Goal: Browse casually: Explore the website without a specific task or goal

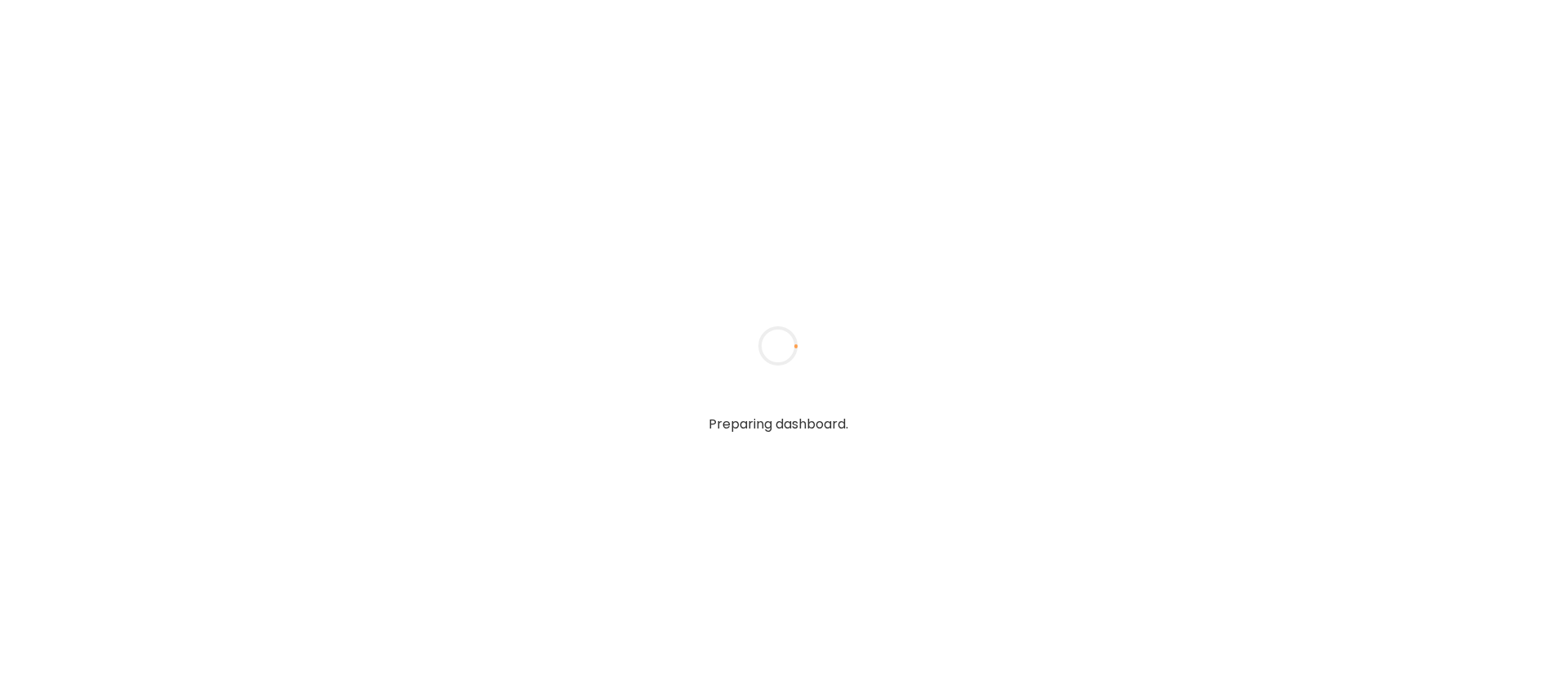
type input "**********"
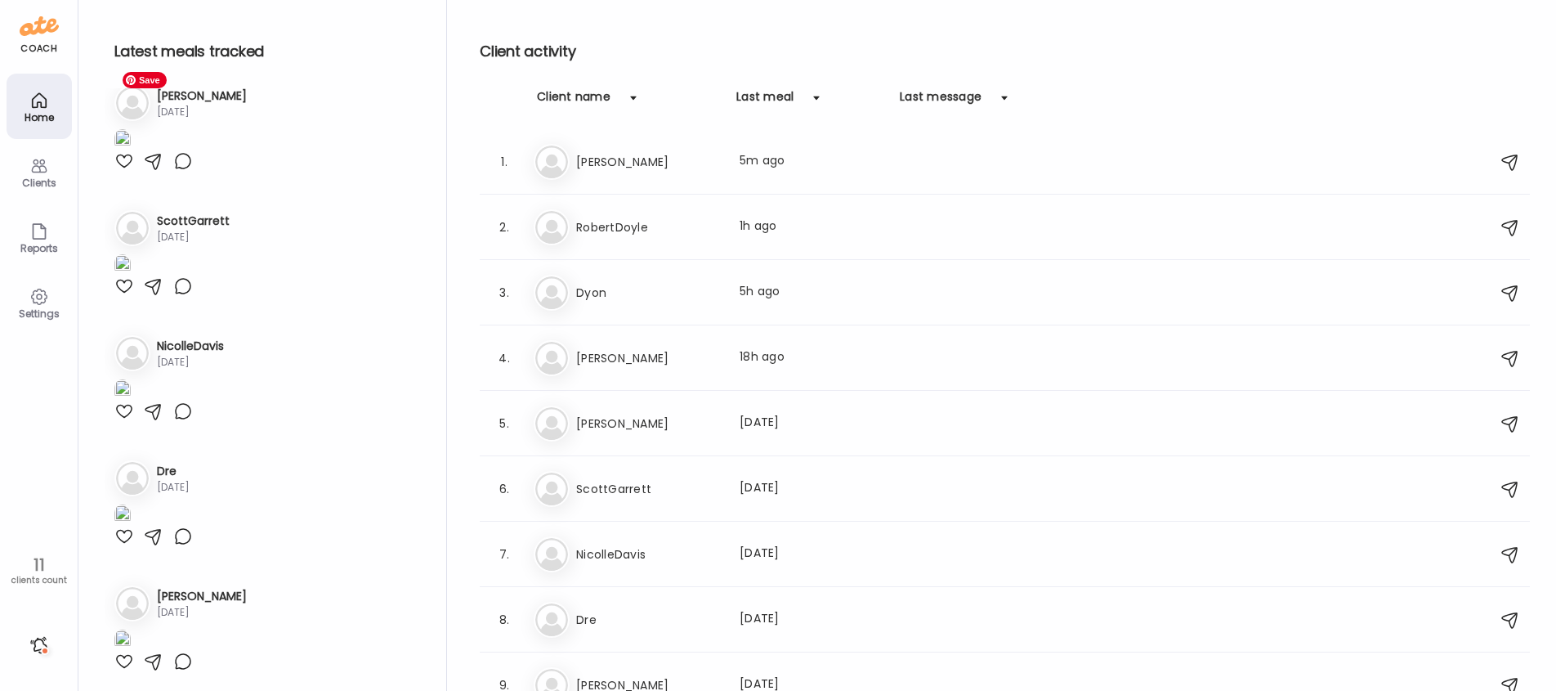
scroll to position [484, 0]
type input "**********"
click at [581, 296] on h3 "Dyon" at bounding box center [648, 293] width 144 height 20
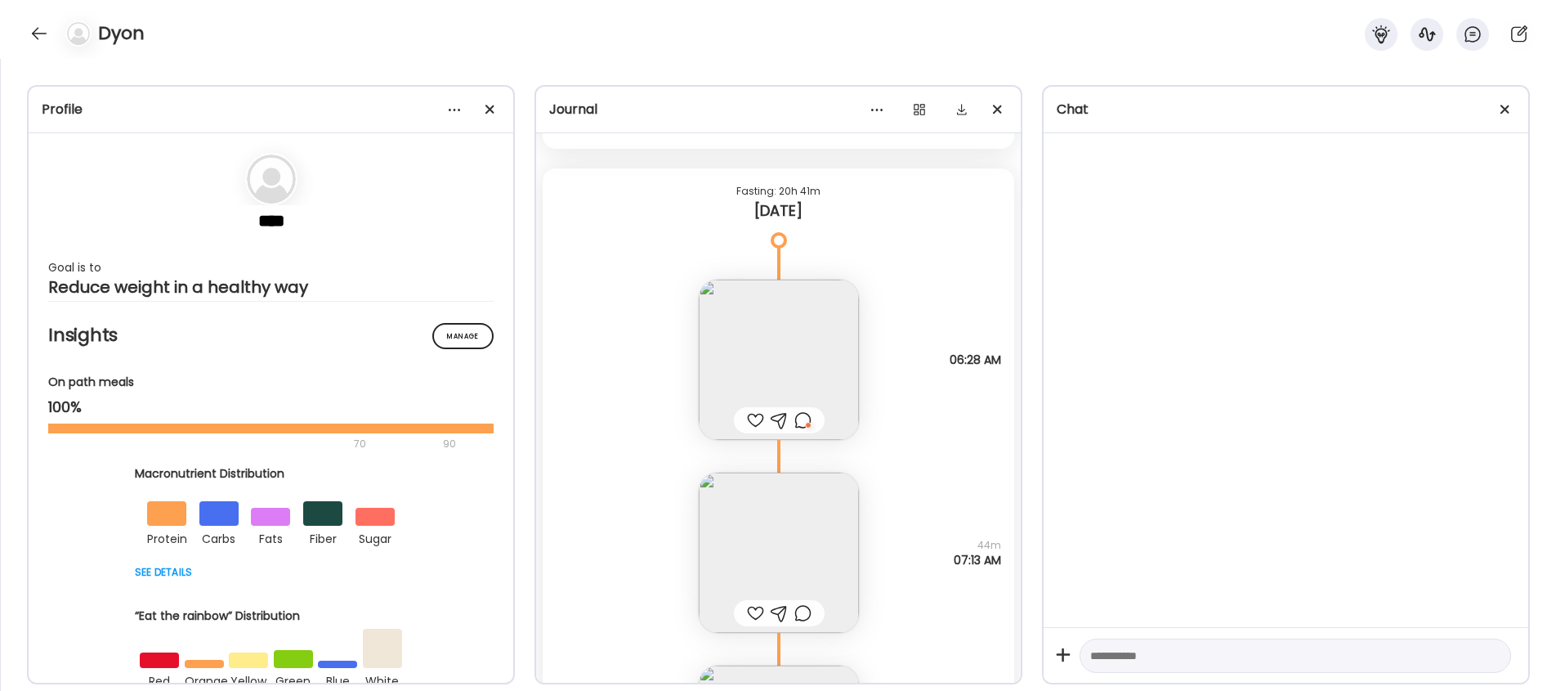
scroll to position [22612, 0]
click at [774, 346] on img at bounding box center [779, 364] width 160 height 160
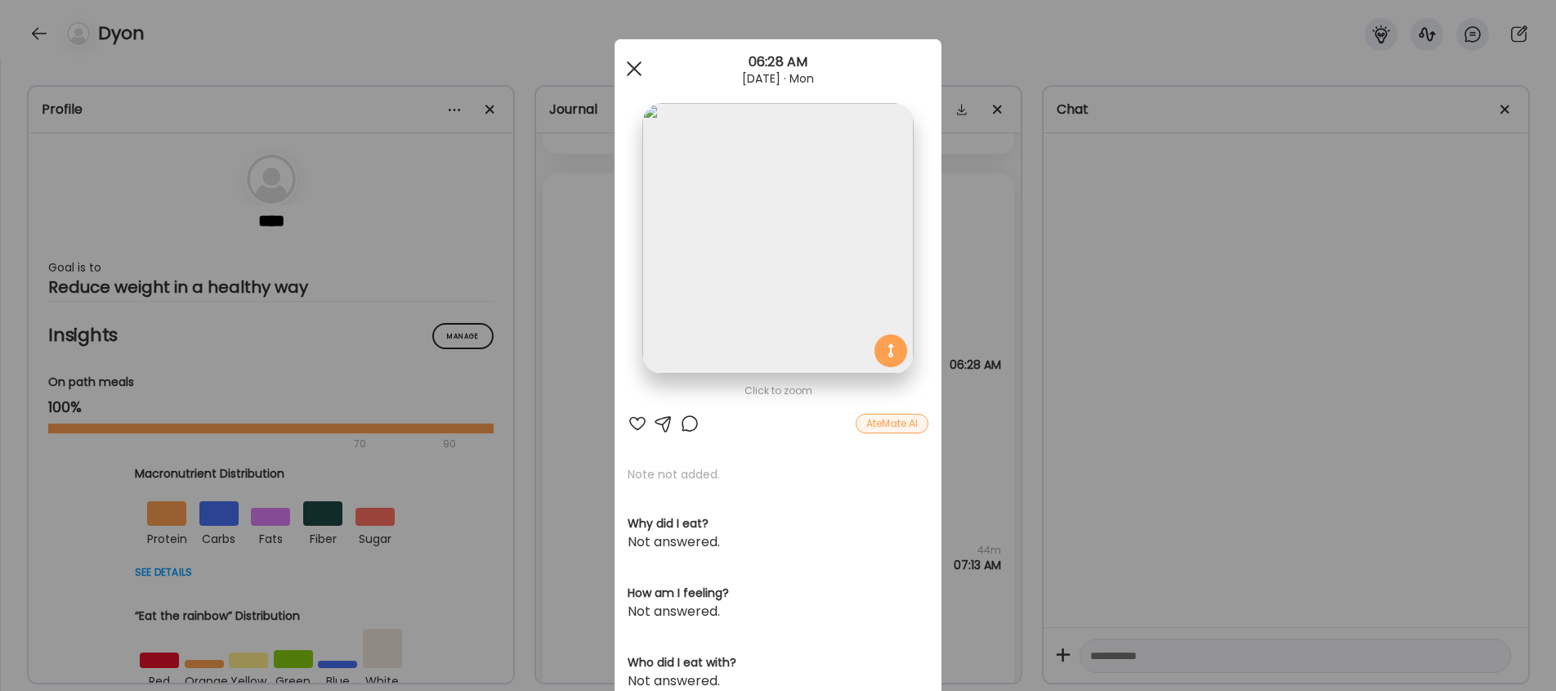
click at [636, 70] on span at bounding box center [634, 68] width 15 height 15
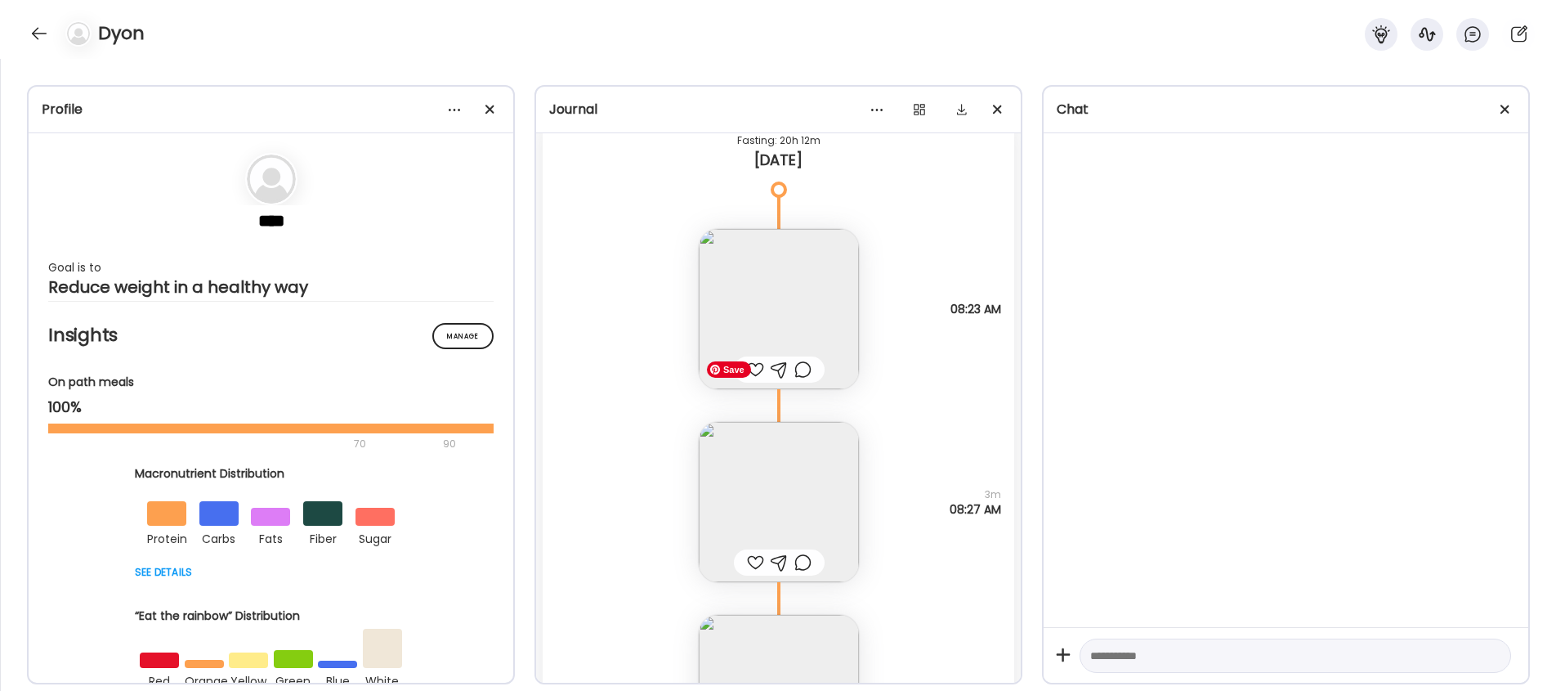
scroll to position [21684, 0]
click at [839, 330] on img at bounding box center [779, 311] width 160 height 160
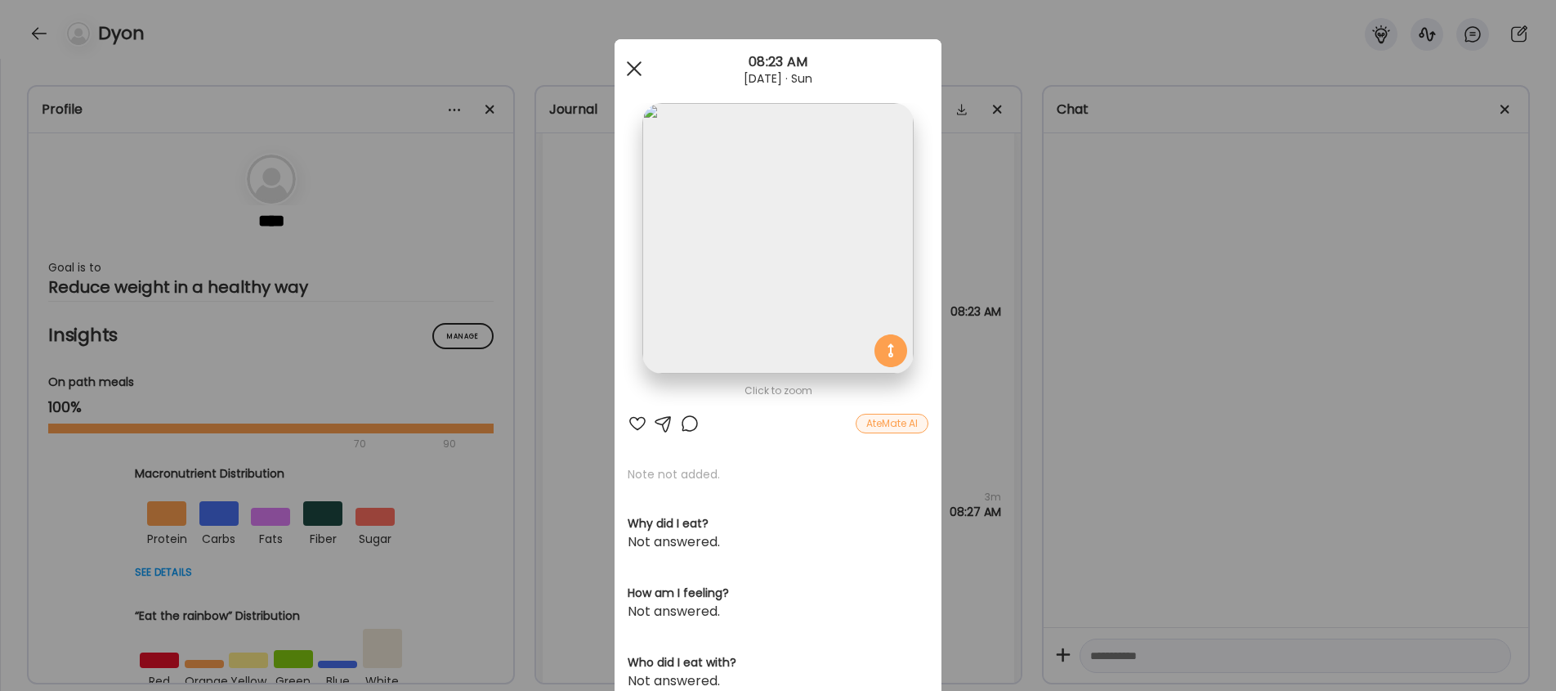
click at [633, 66] on span at bounding box center [634, 68] width 15 height 15
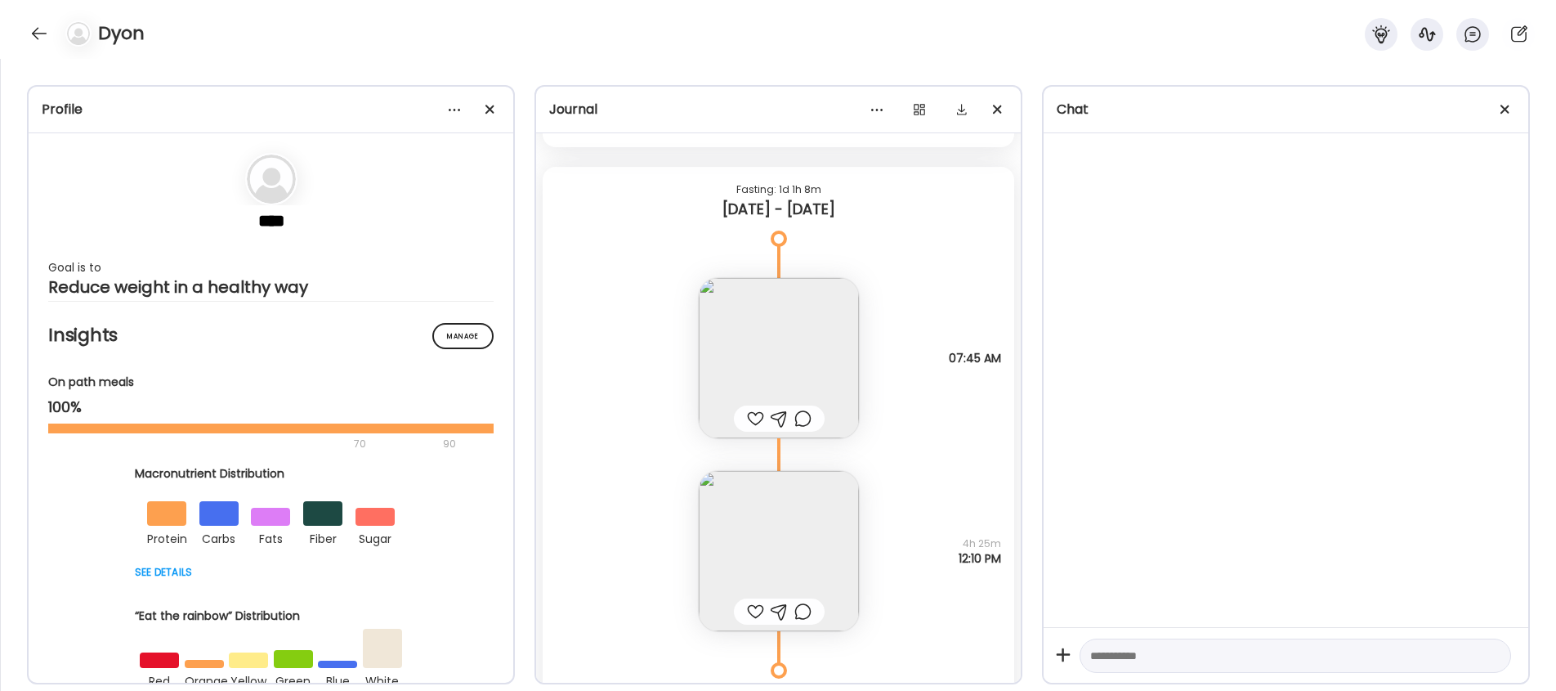
scroll to position [20936, 0]
click at [764, 579] on img at bounding box center [779, 556] width 160 height 160
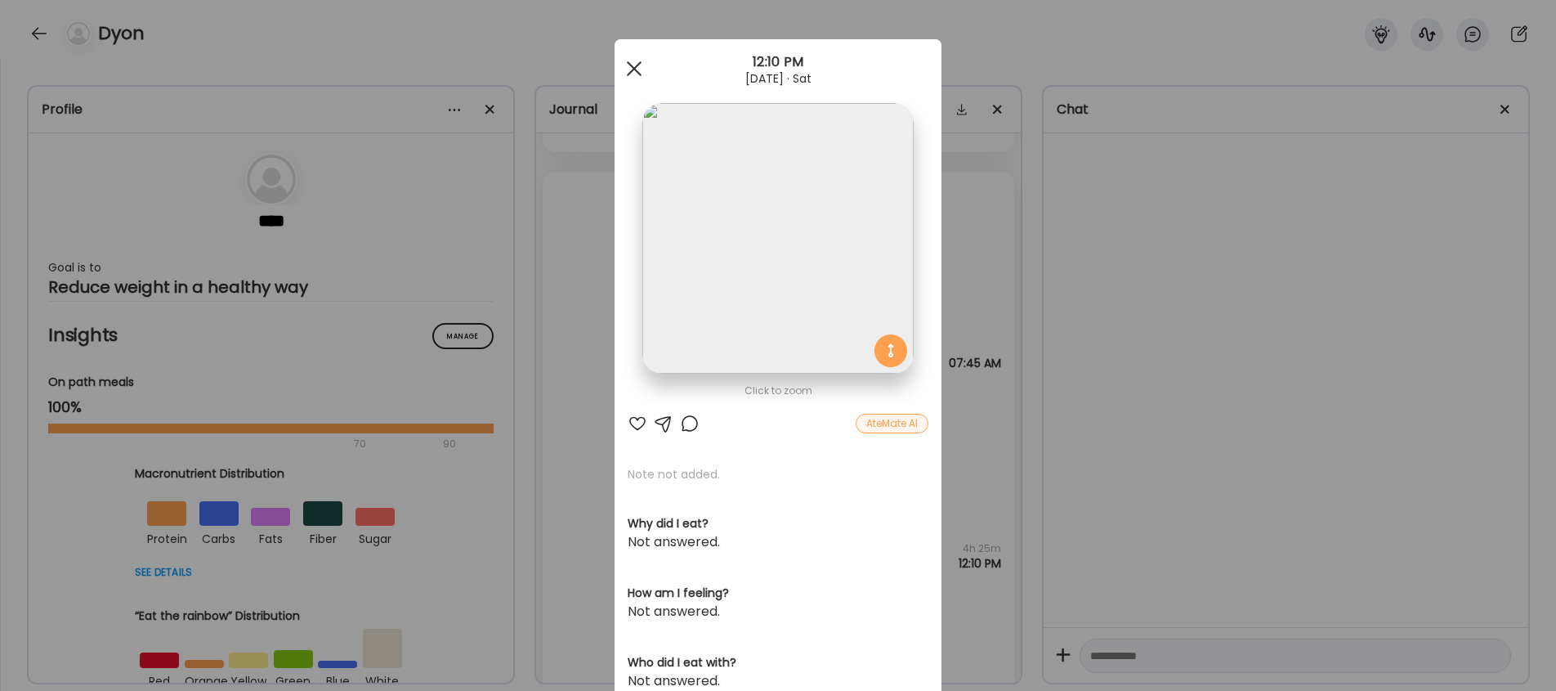
click at [633, 65] on span at bounding box center [634, 68] width 15 height 15
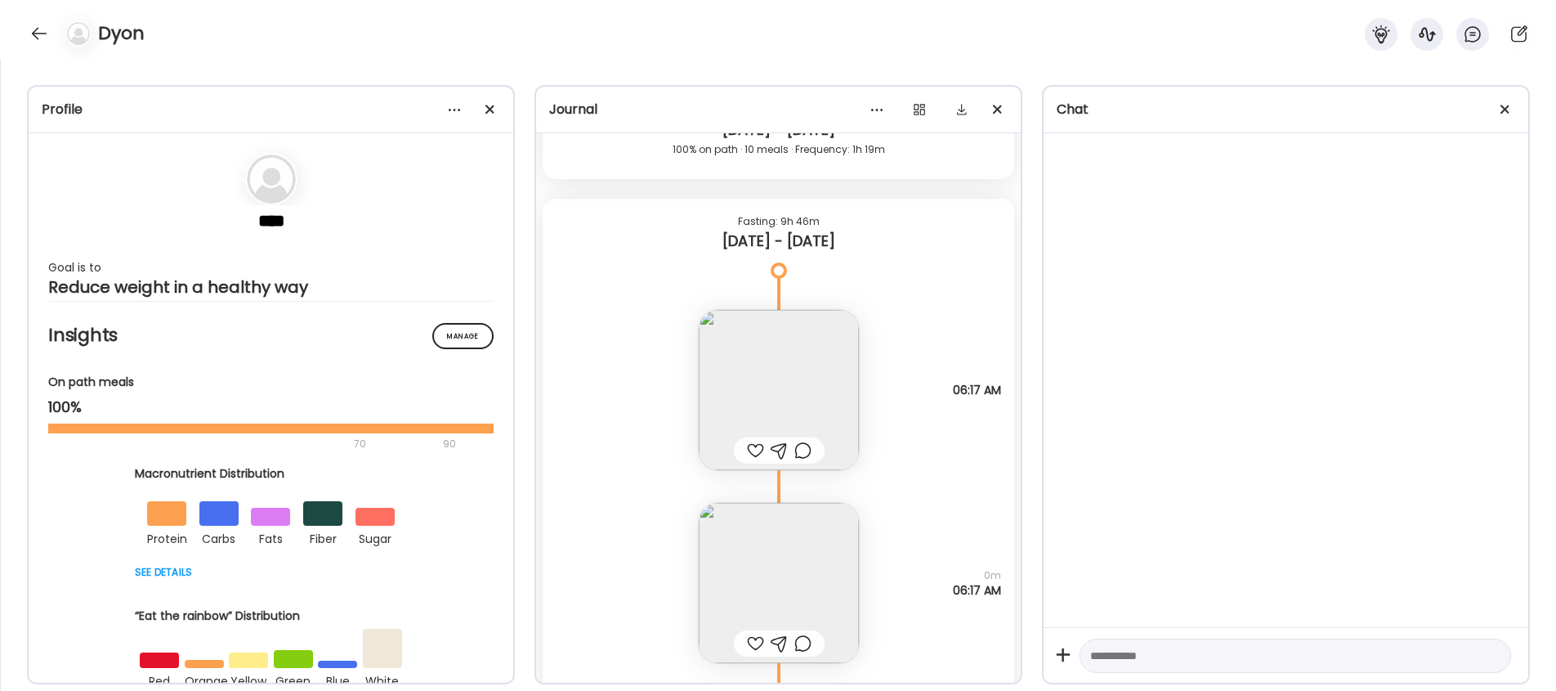
scroll to position [19532, 0]
click at [783, 539] on img at bounding box center [779, 577] width 160 height 160
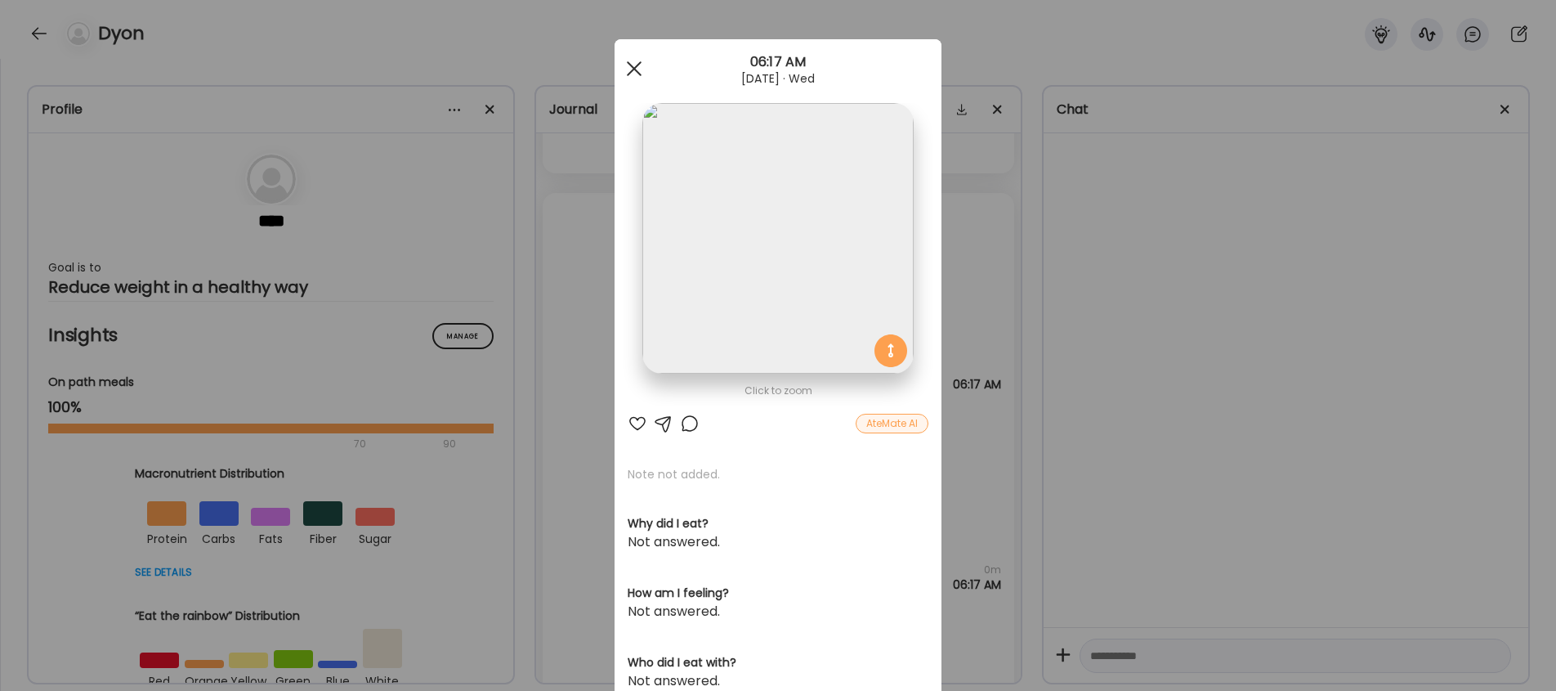
click at [632, 65] on span at bounding box center [634, 68] width 15 height 15
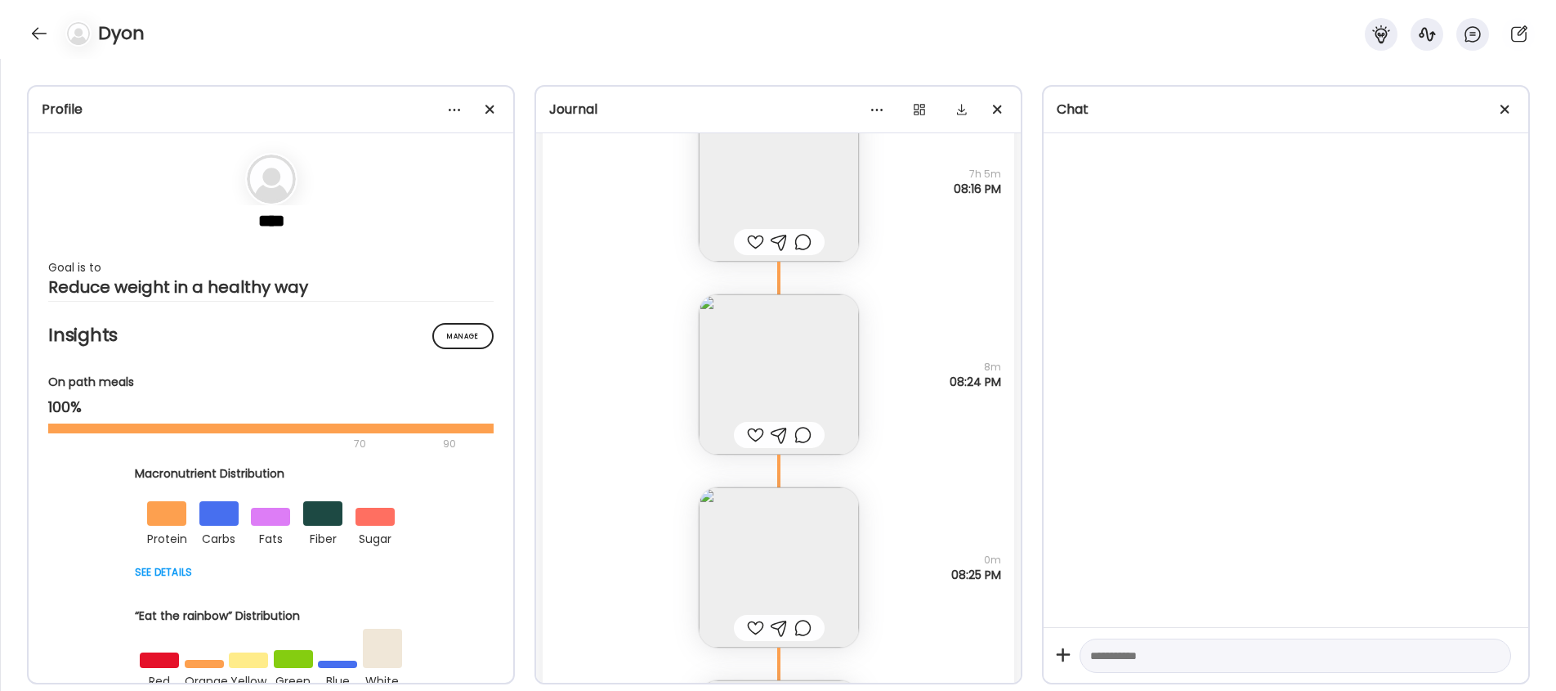
scroll to position [18751, 0]
click at [781, 391] on img at bounding box center [779, 377] width 160 height 160
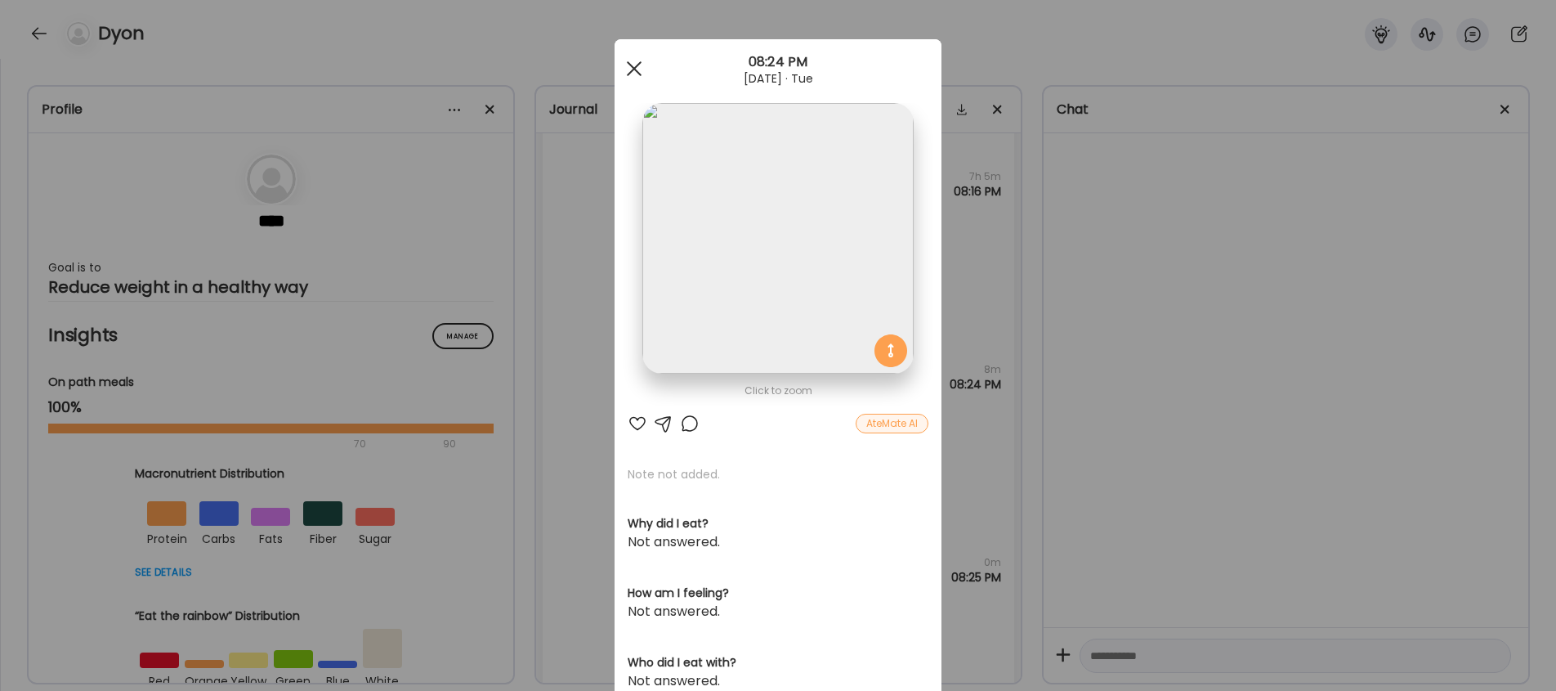
click at [636, 68] on div at bounding box center [634, 68] width 33 height 33
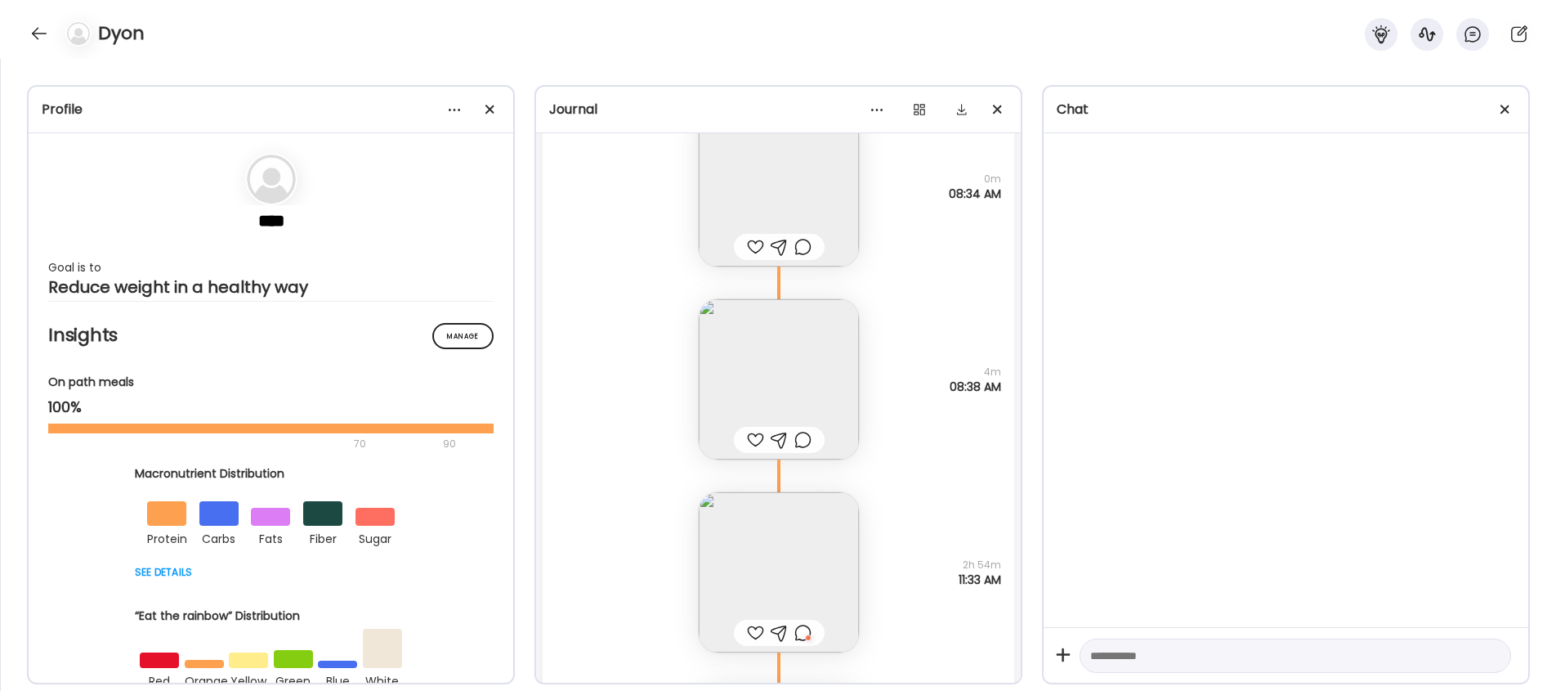
scroll to position [17786, 0]
click at [50, 35] on div at bounding box center [39, 33] width 26 height 26
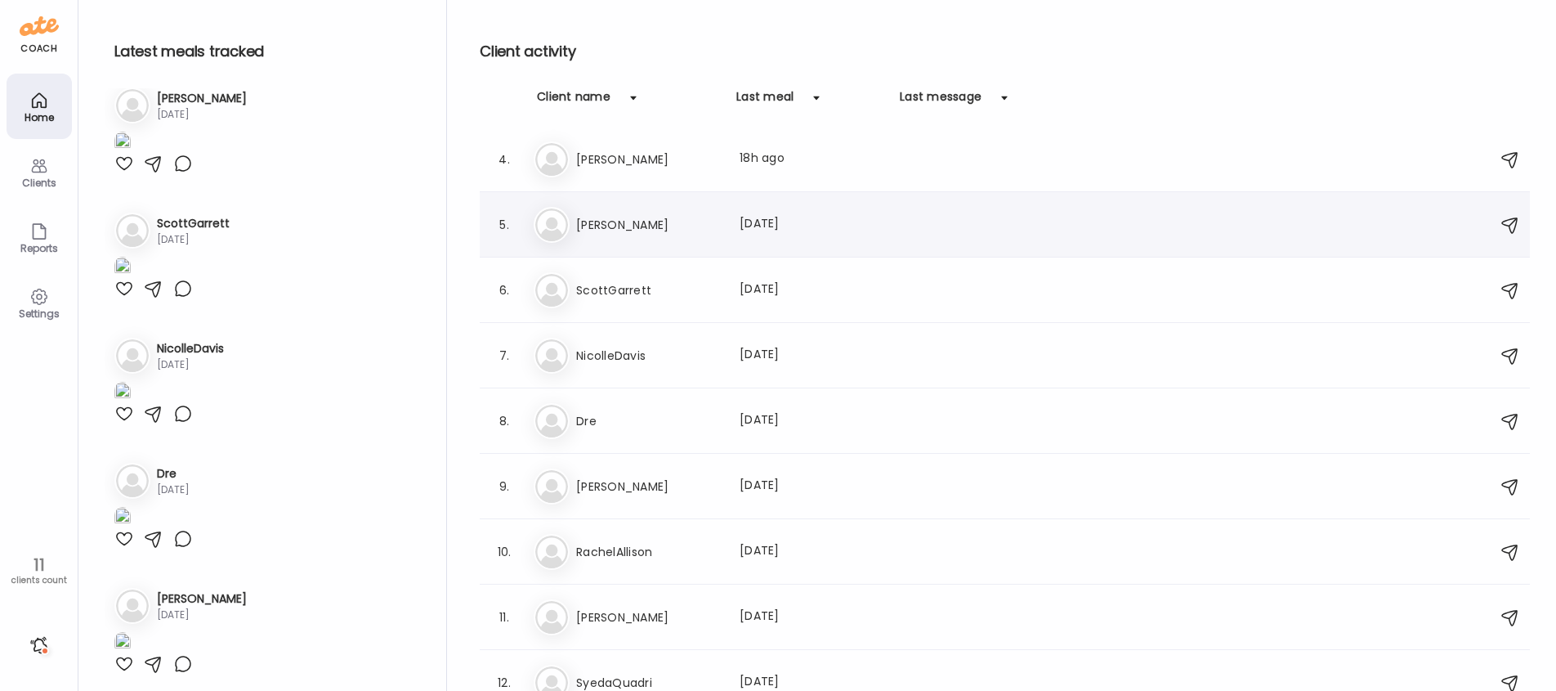
scroll to position [215, 0]
